Goal: Check status: Check status

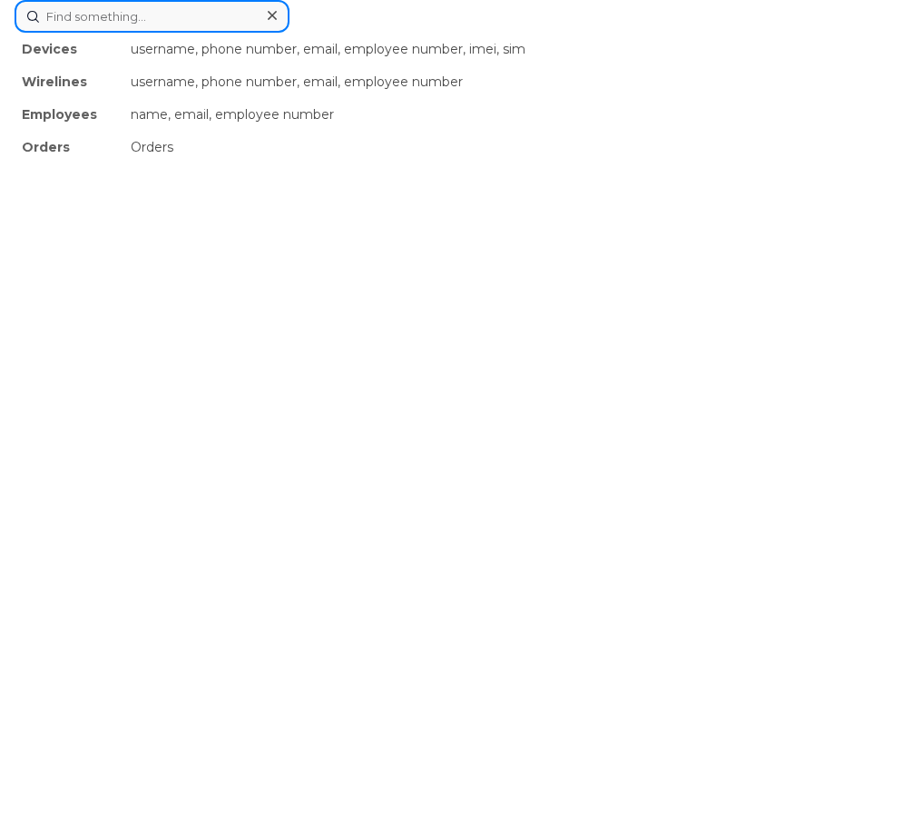
click at [421, 33] on div "Devices username, phone number, email, employee number, imei, sim Wirelines use…" at bounding box center [461, 16] width 893 height 33
paste input "299605"
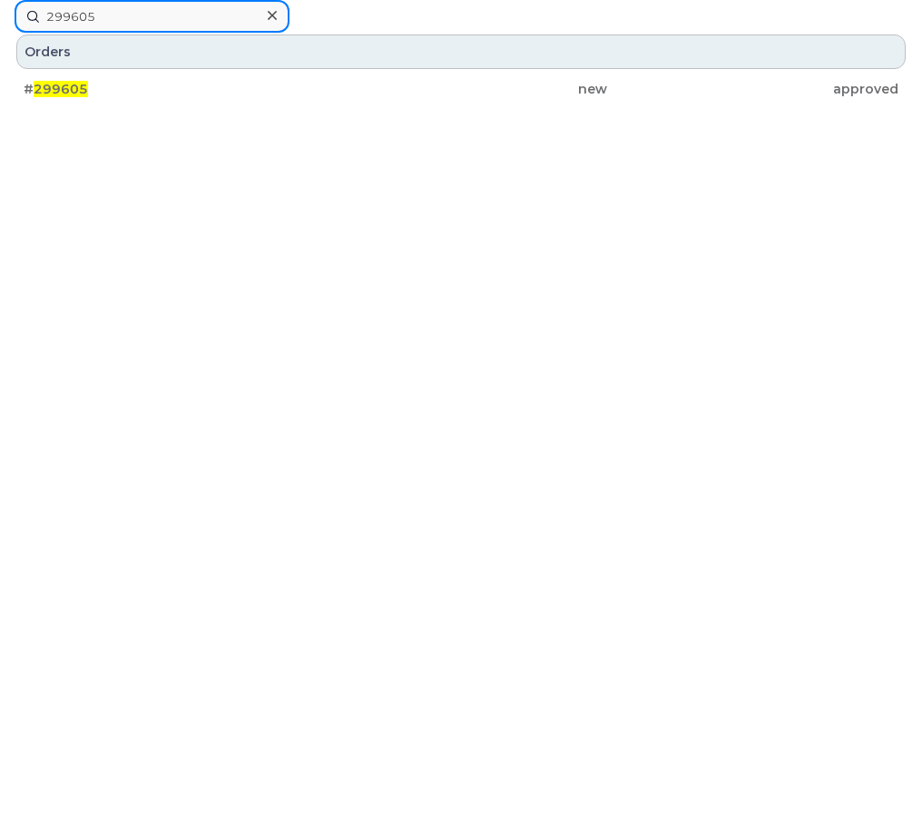
type input "299605"
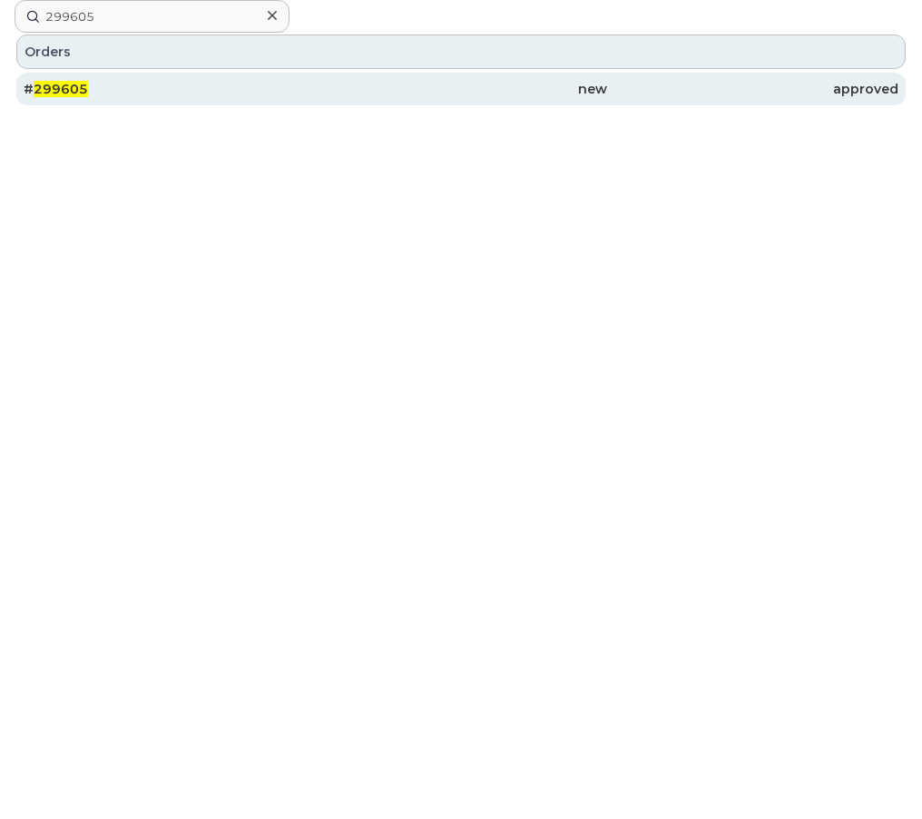
click at [153, 96] on div "# 299605" at bounding box center [169, 89] width 291 height 18
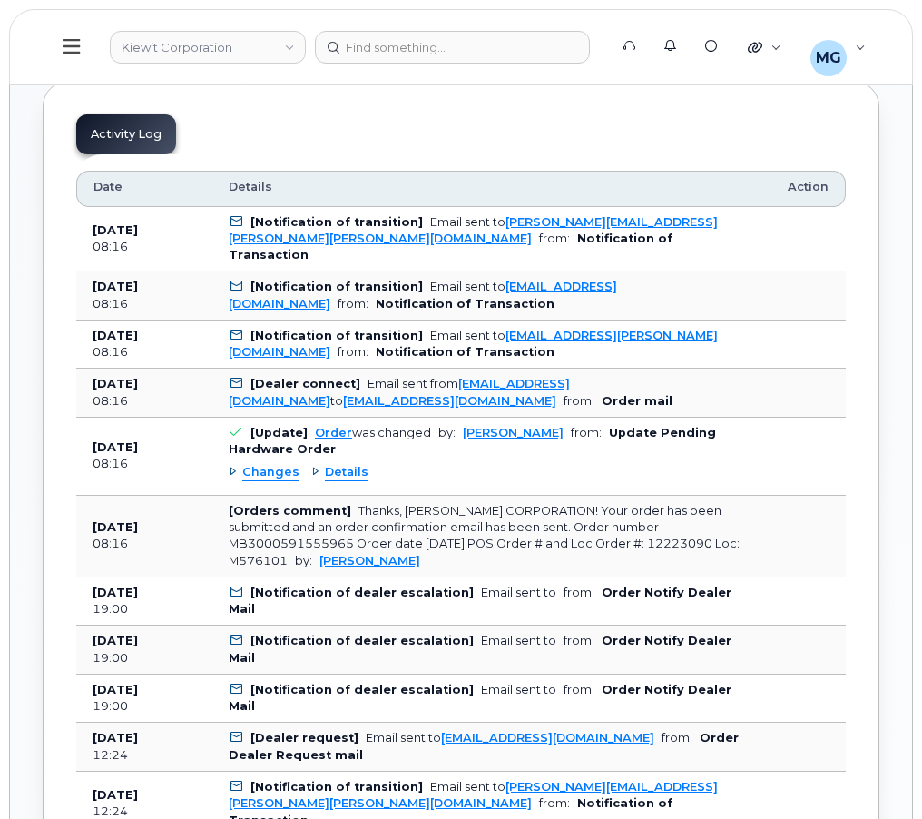
scroll to position [908, 0]
